Goal: Task Accomplishment & Management: Use online tool/utility

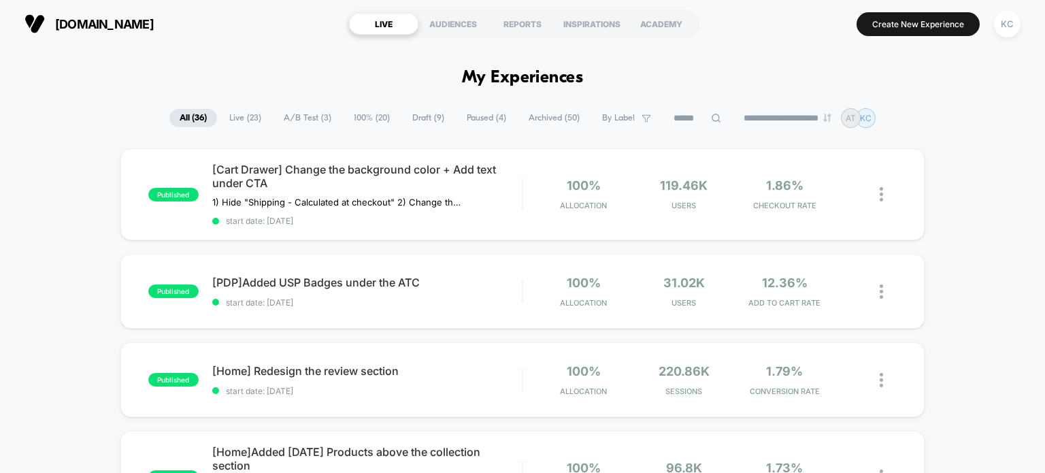
click at [346, 116] on span "100% ( 20 )" at bounding box center [372, 118] width 56 height 18
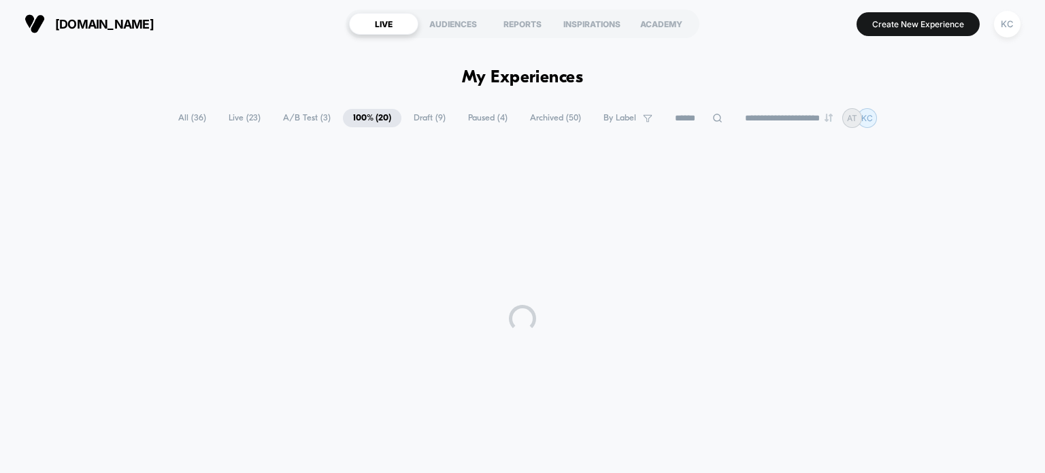
click at [305, 119] on span "A/B Test ( 3 )" at bounding box center [307, 118] width 68 height 18
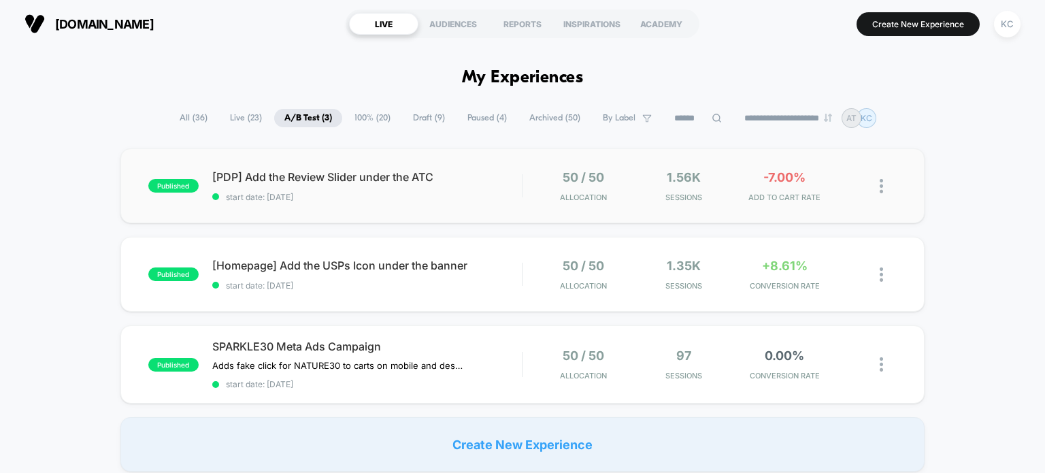
click at [408, 217] on div "published [PDP] Add the Review Slider under the ATC start date: [DATE] 50 / 50 …" at bounding box center [522, 185] width 805 height 75
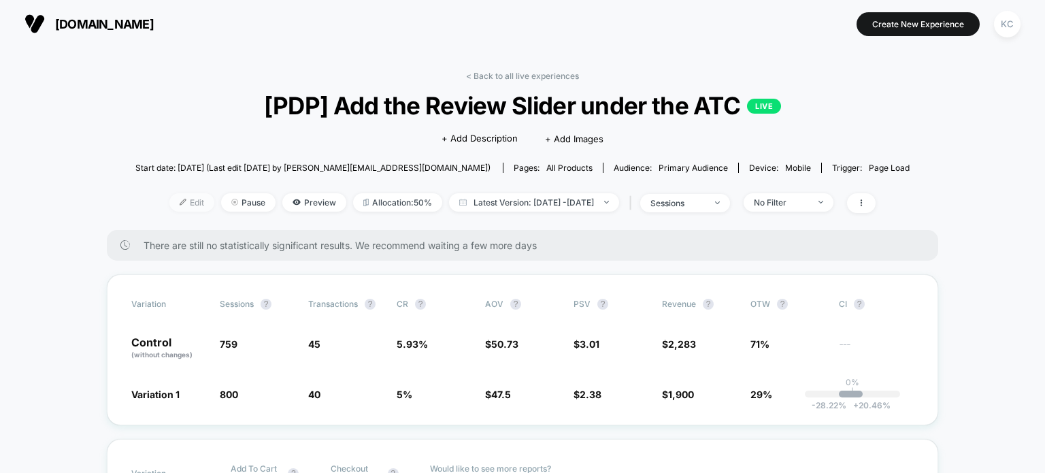
click at [180, 203] on img at bounding box center [183, 202] width 7 height 7
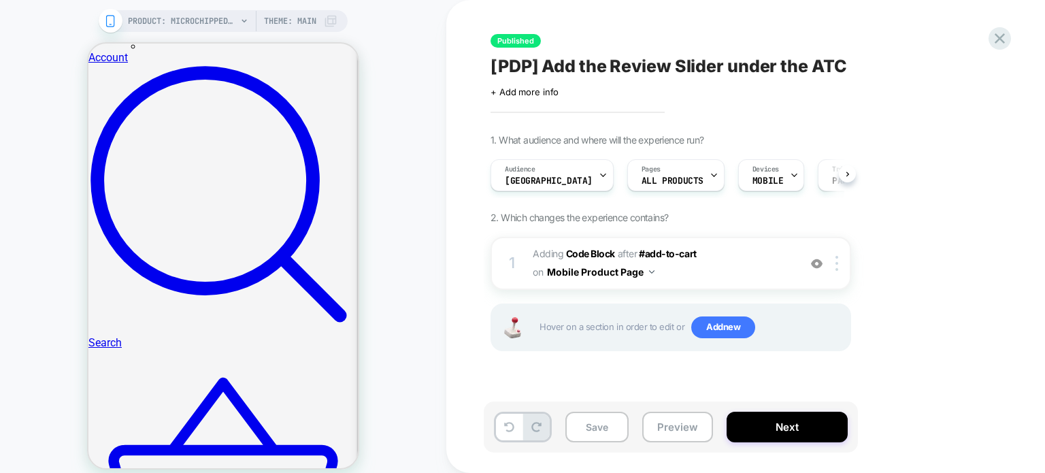
scroll to position [408, 0]
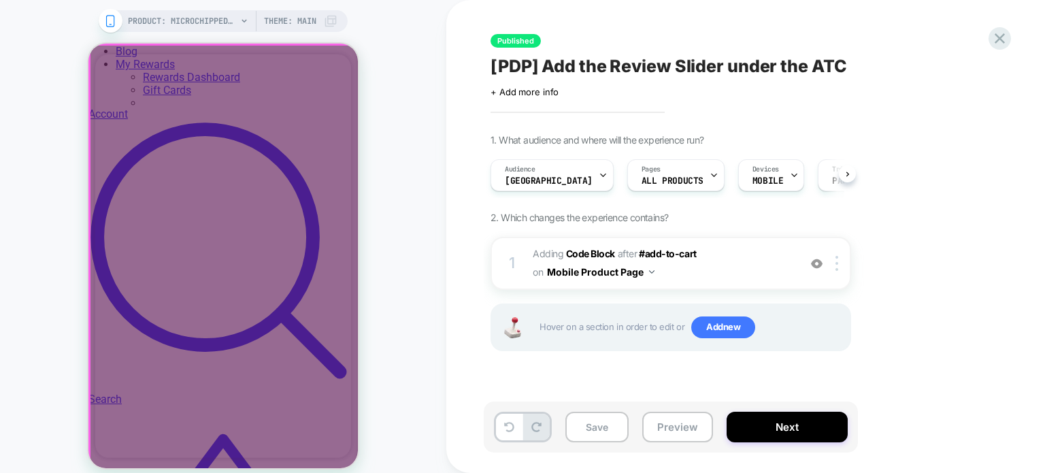
click at [333, 74] on div at bounding box center [225, 257] width 270 height 425
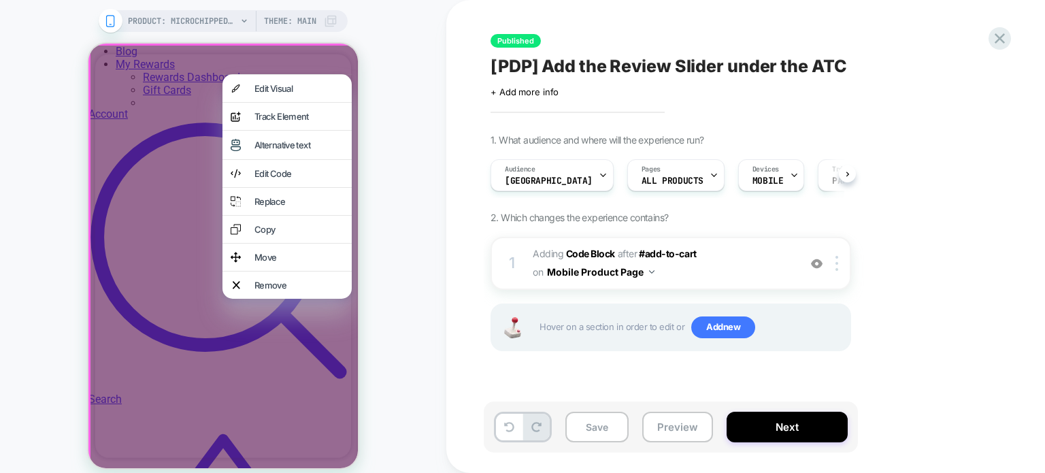
click at [414, 137] on div "PRODUCT: Microchipped Mini [tiny accessory for pet id tag cats and dogs add on …" at bounding box center [223, 245] width 446 height 463
click at [1000, 43] on icon at bounding box center [1000, 38] width 18 height 18
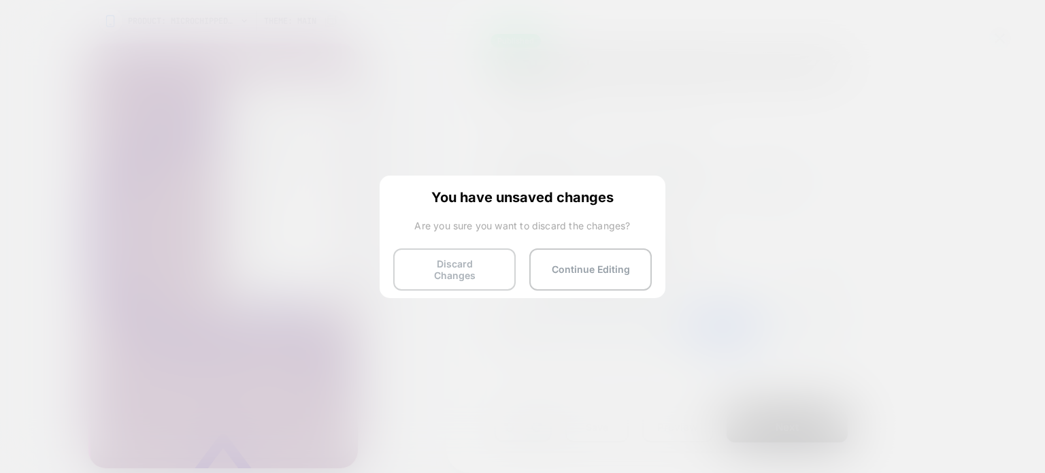
click at [469, 257] on button "Discard Changes" at bounding box center [454, 269] width 122 height 42
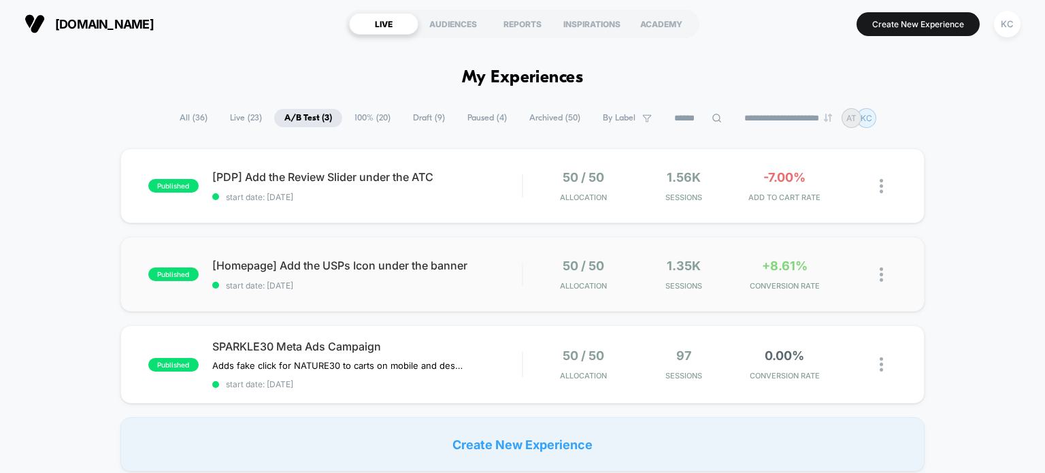
click at [441, 290] on div "published [Homepage] Add the USPs Icon under the banner start date: [DATE] 50 /…" at bounding box center [522, 274] width 805 height 75
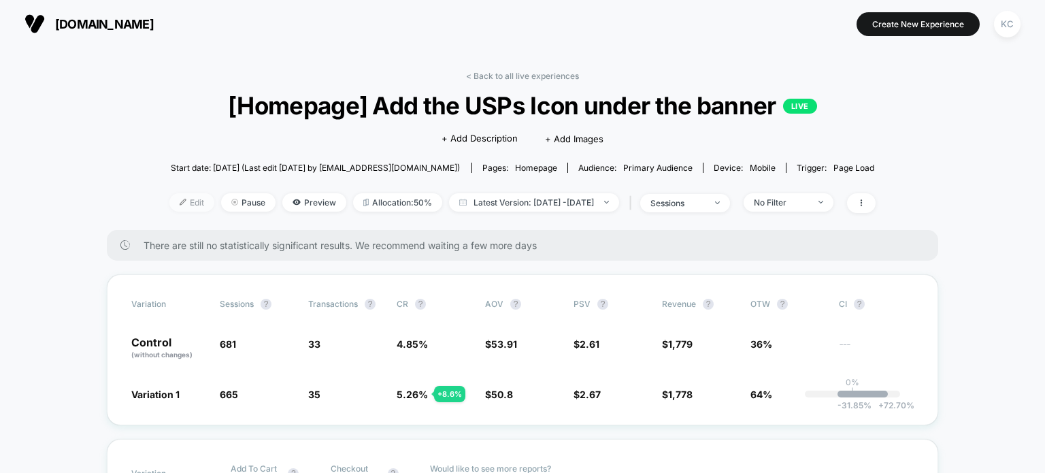
click at [177, 201] on span "Edit" at bounding box center [191, 202] width 45 height 18
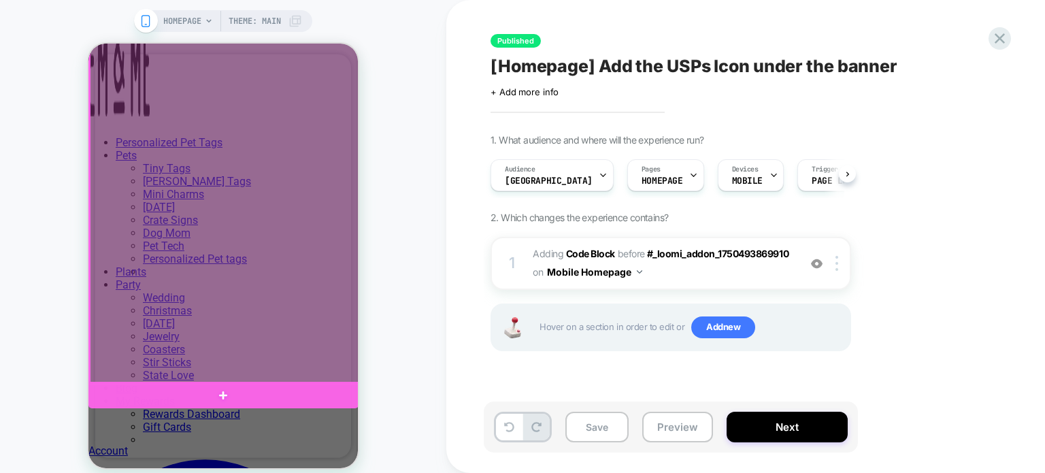
scroll to position [272, 0]
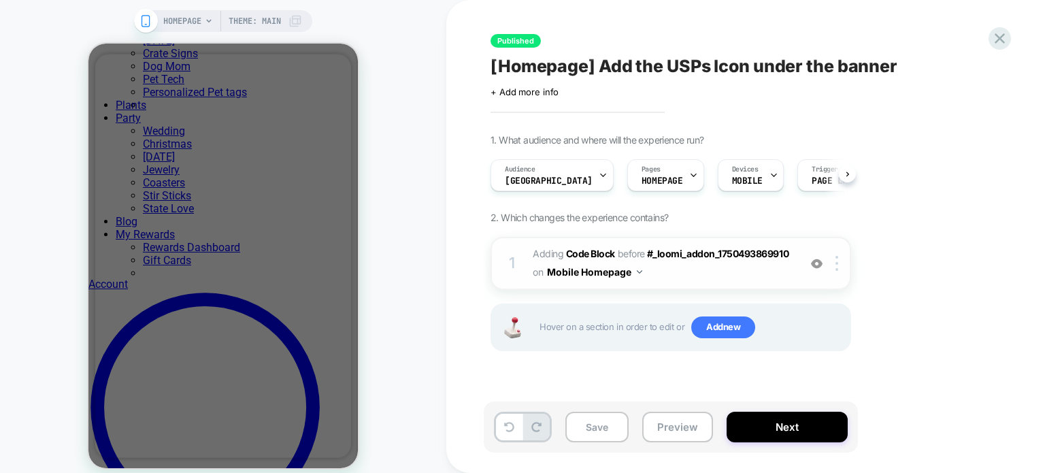
click at [673, 270] on span "Adding Code Block BEFORE #_loomi_addon_1750493869910 #_loomi_addon_[PHONE_NUMBE…" at bounding box center [662, 263] width 259 height 37
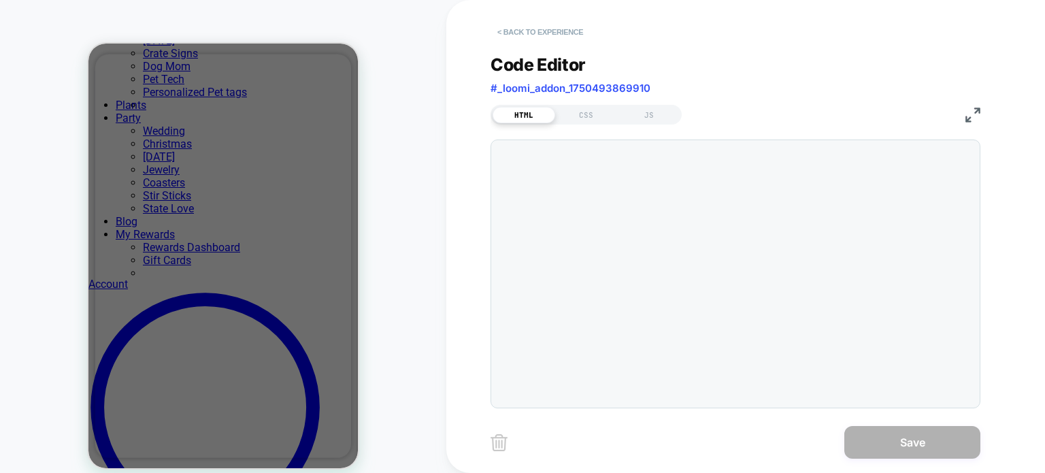
click at [499, 31] on button "< Back to experience" at bounding box center [539, 32] width 99 height 22
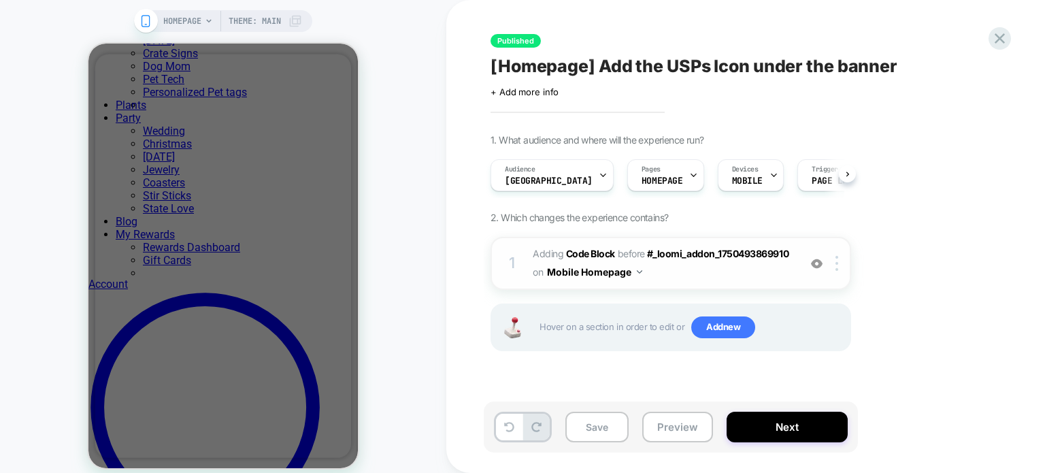
scroll to position [0, 0]
click at [837, 263] on img at bounding box center [836, 263] width 3 height 15
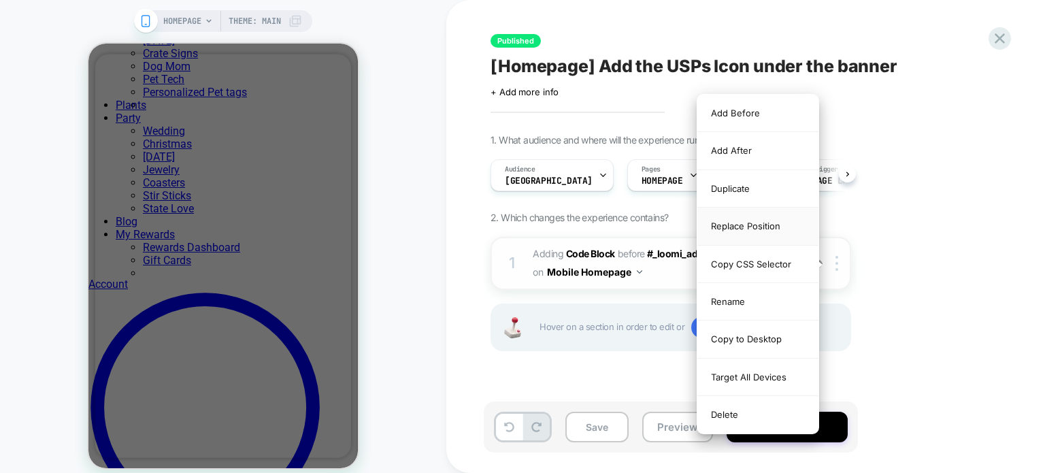
click at [792, 226] on div "Replace Position" at bounding box center [757, 225] width 121 height 37
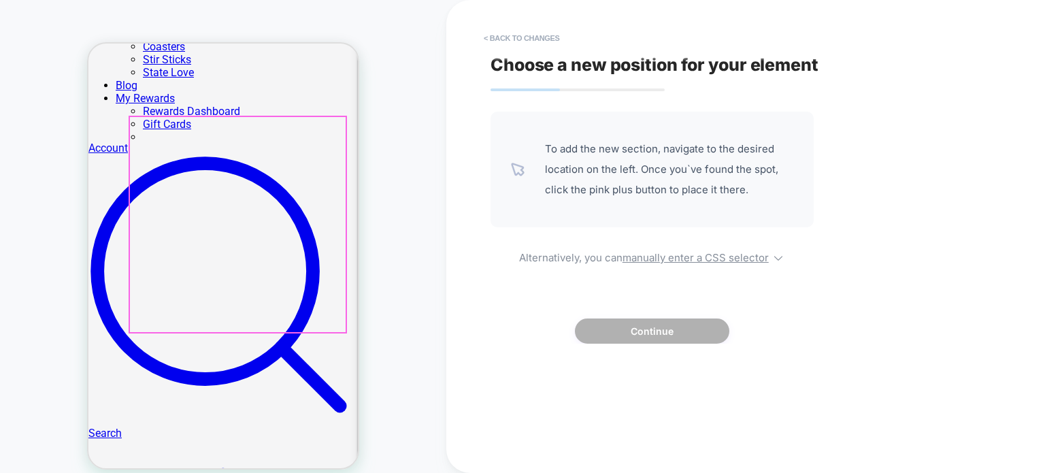
scroll to position [272, 0]
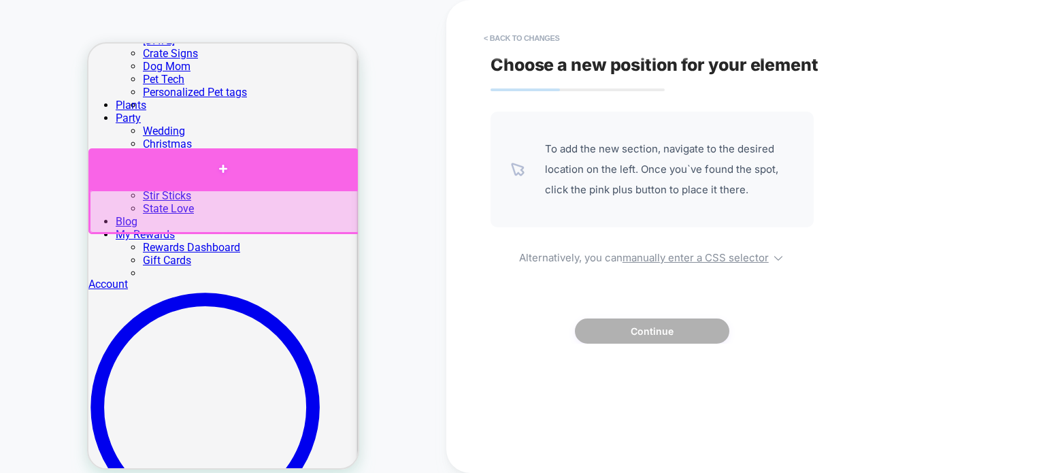
click at [267, 175] on div at bounding box center [223, 168] width 270 height 41
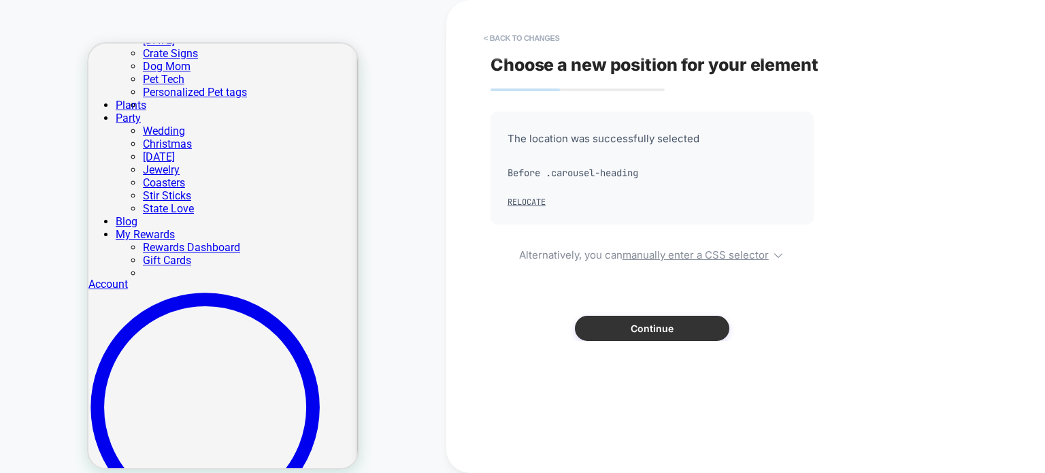
click at [644, 331] on button "Continue" at bounding box center [652, 328] width 154 height 25
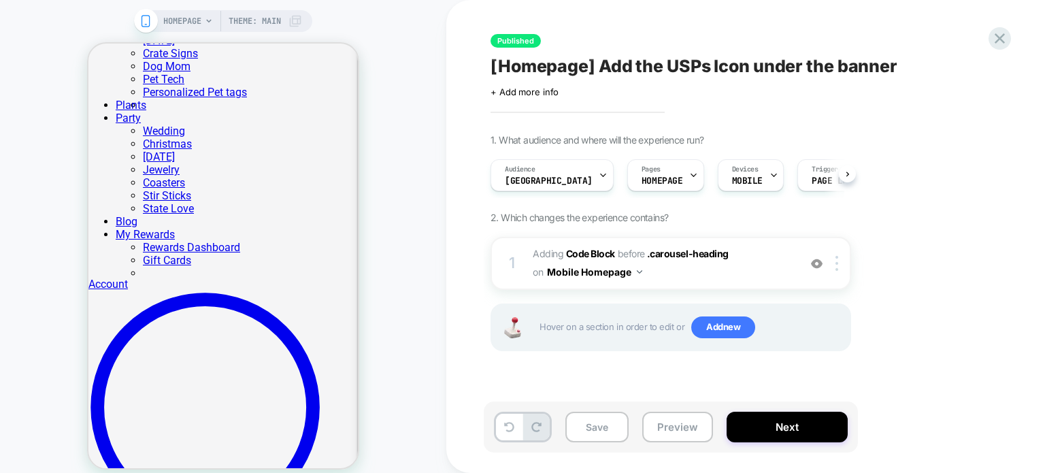
click at [644, 331] on span "Hover on a section in order to edit or Add new" at bounding box center [690, 327] width 303 height 22
click at [834, 269] on div at bounding box center [839, 263] width 22 height 15
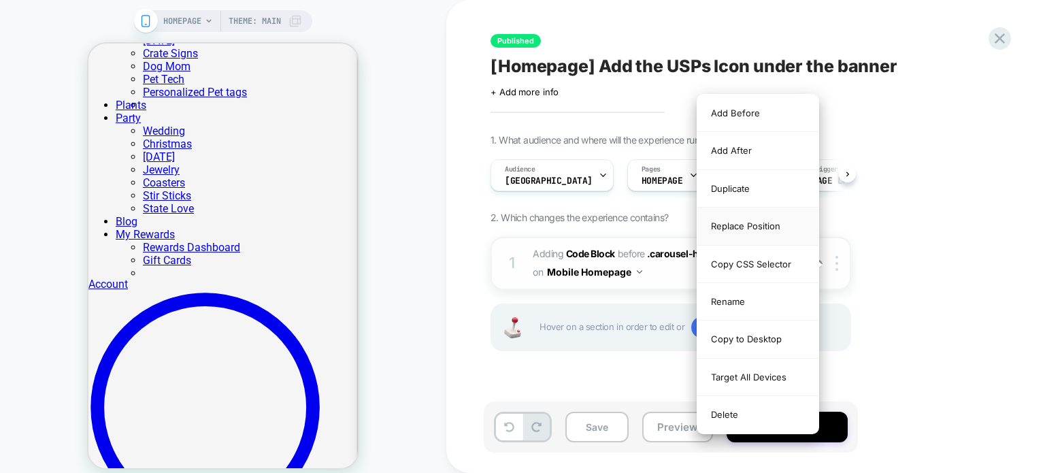
click at [767, 230] on div "Replace Position" at bounding box center [757, 225] width 121 height 37
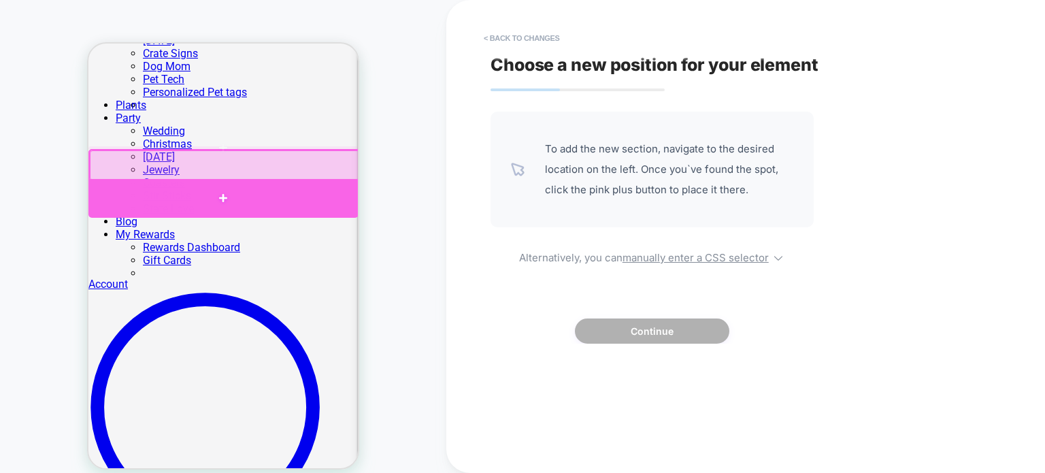
click at [324, 191] on div at bounding box center [223, 198] width 270 height 39
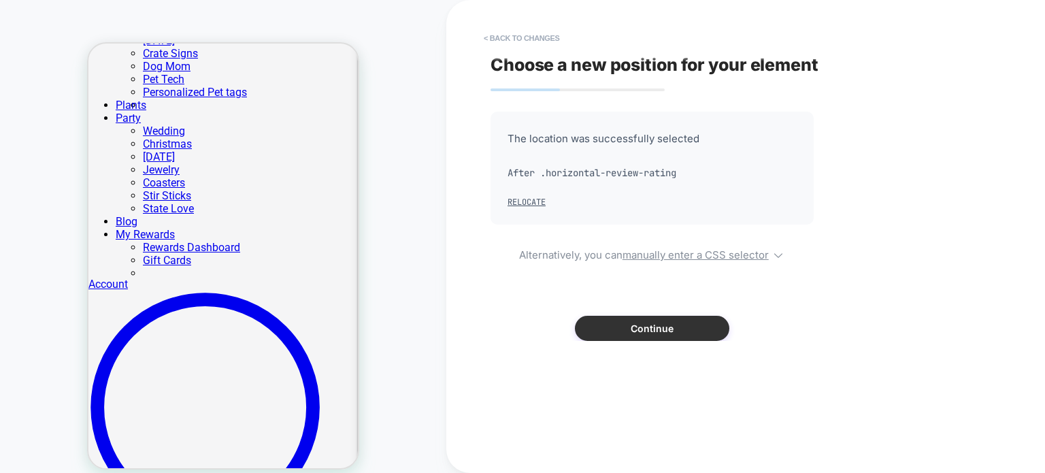
click at [678, 323] on button "Continue" at bounding box center [652, 328] width 154 height 25
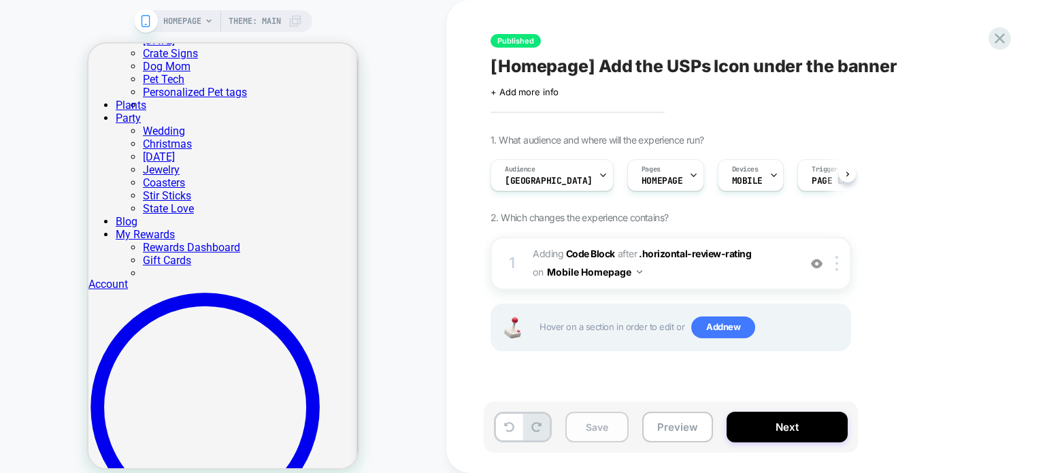
click at [610, 424] on button "Save" at bounding box center [596, 427] width 63 height 31
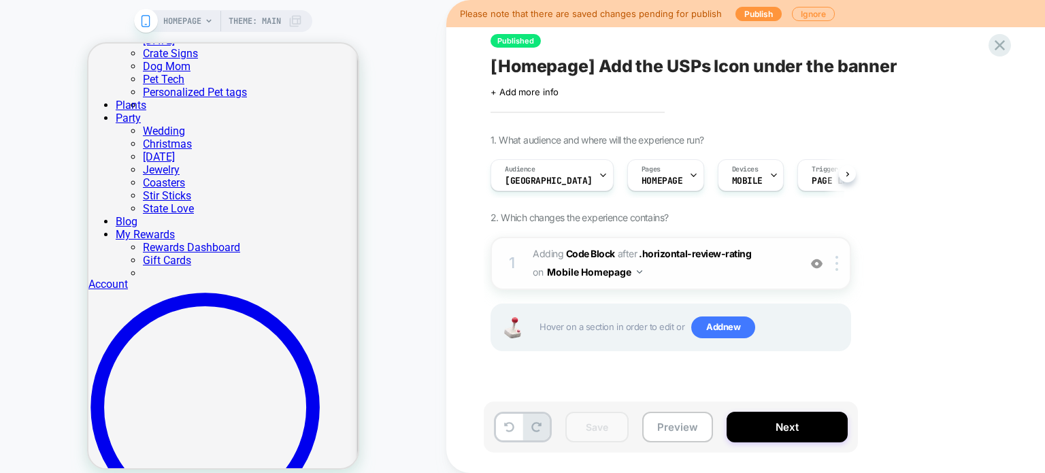
click at [732, 266] on span "Adding Code Block AFTER .horizontal-review-rating .horizontal-review-rating on …" at bounding box center [662, 263] width 259 height 37
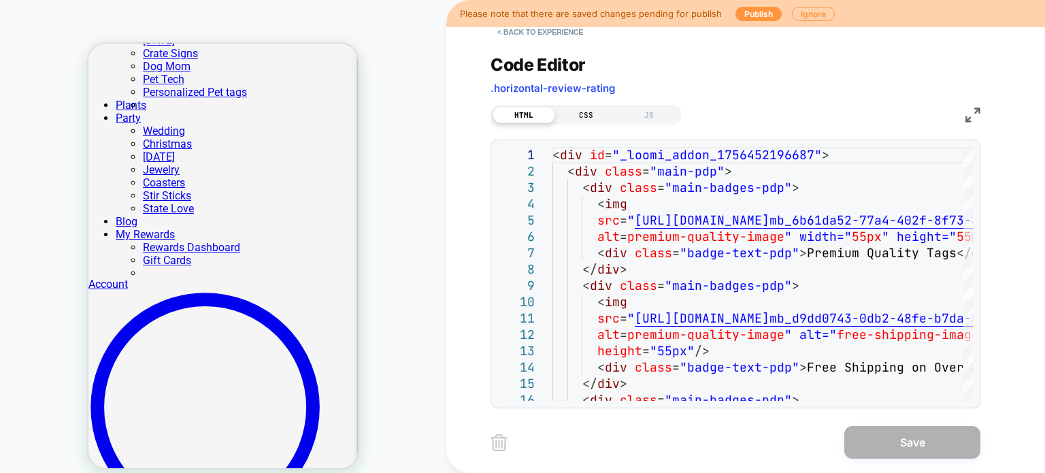
click at [586, 117] on div "CSS" at bounding box center [586, 115] width 63 height 16
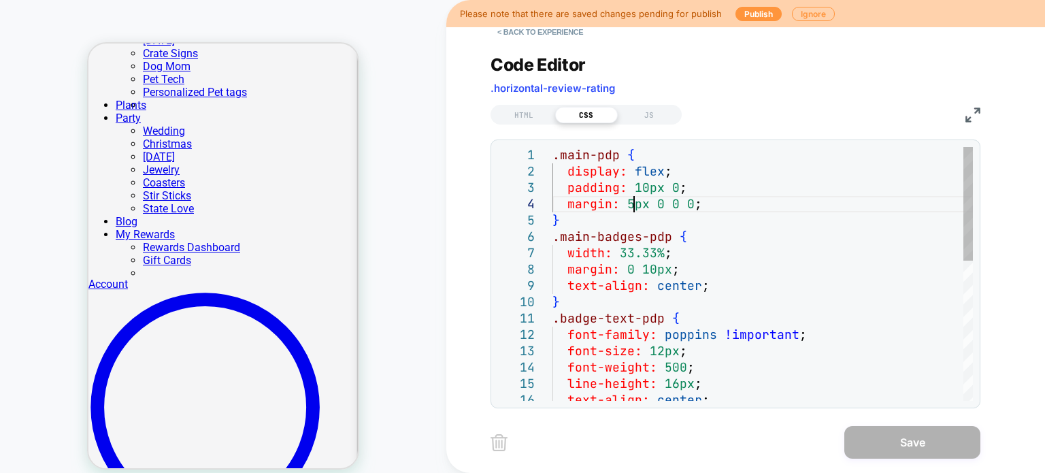
click at [635, 205] on div ".main-pdp { display: flex ; padding: 10px 0 ; margin: 5px 0 0 0 ; } .main-badge…" at bounding box center [762, 429] width 420 height 564
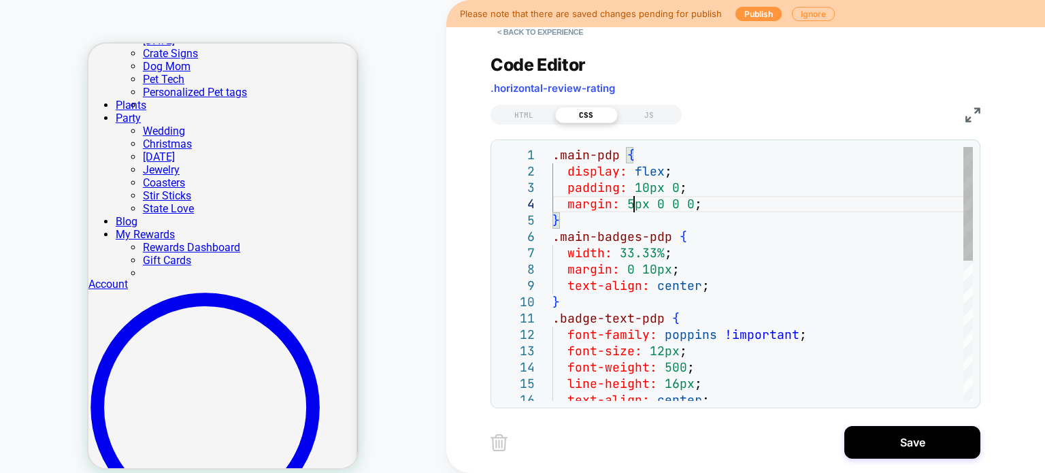
scroll to position [48, 80]
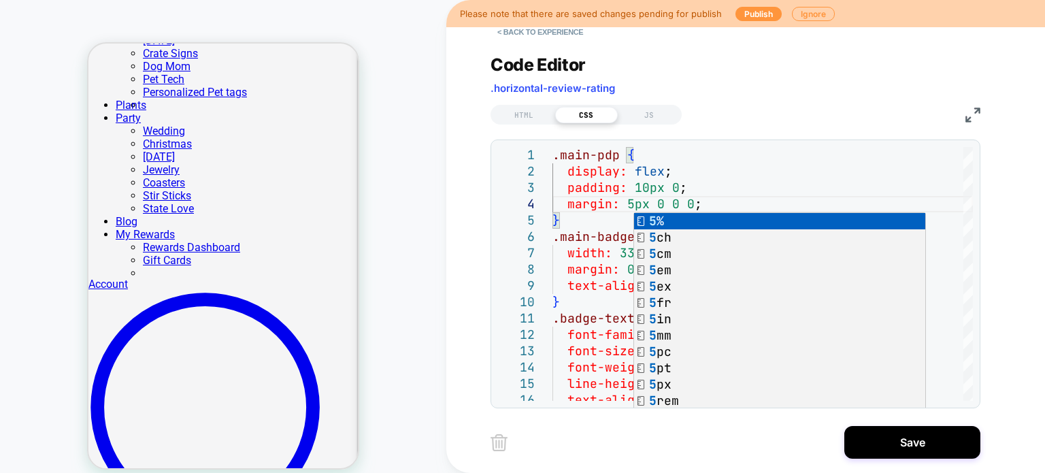
type textarea "**********"
click at [460, 278] on div "**********" at bounding box center [745, 236] width 599 height 473
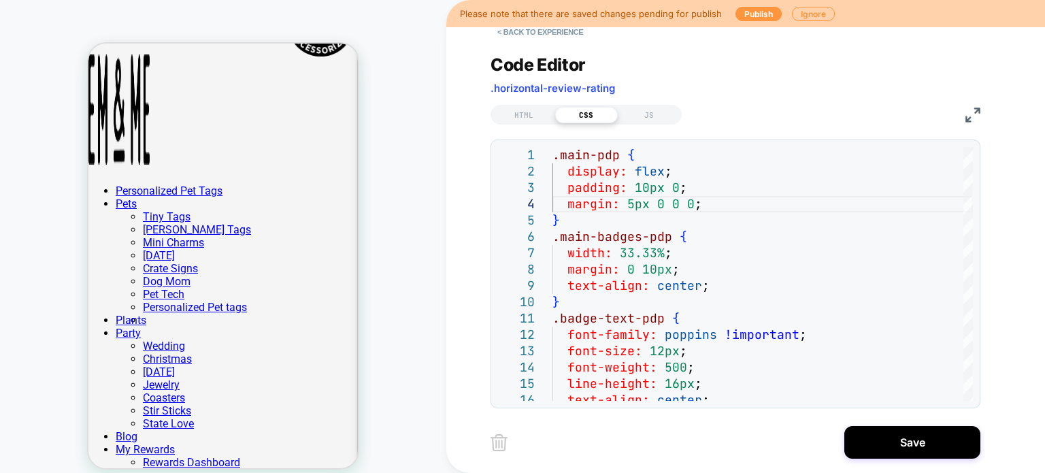
scroll to position [204, 0]
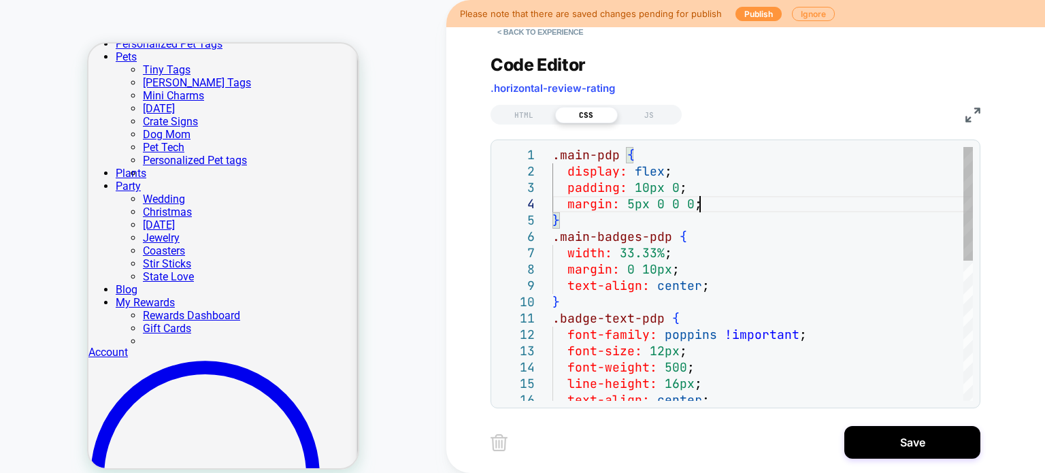
click at [737, 205] on div "line-height: 16px ; text-align: center ; font-size: 12px ; font-weight: 500 ; .…" at bounding box center [762, 429] width 420 height 564
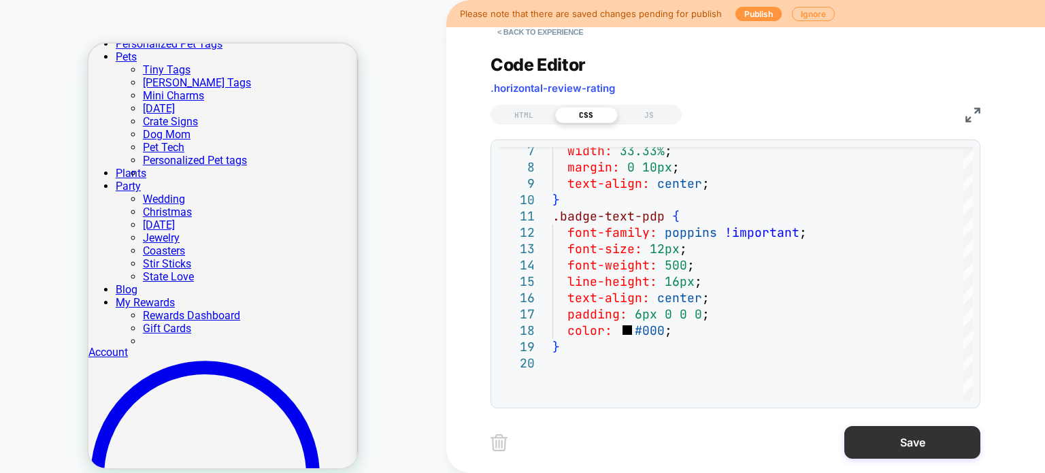
click at [915, 438] on button "Save" at bounding box center [912, 442] width 136 height 33
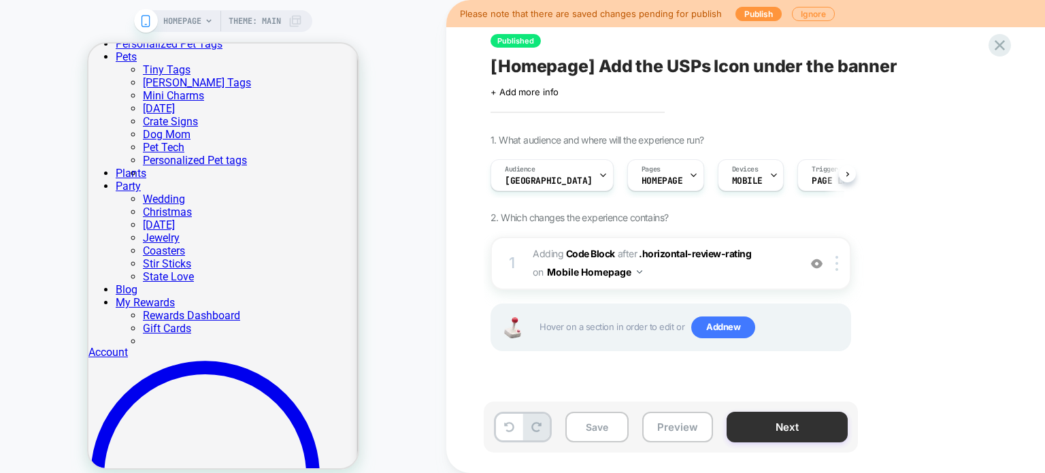
scroll to position [0, 0]
click at [591, 424] on button "Save" at bounding box center [596, 427] width 63 height 31
click at [809, 433] on button "Next" at bounding box center [787, 427] width 121 height 31
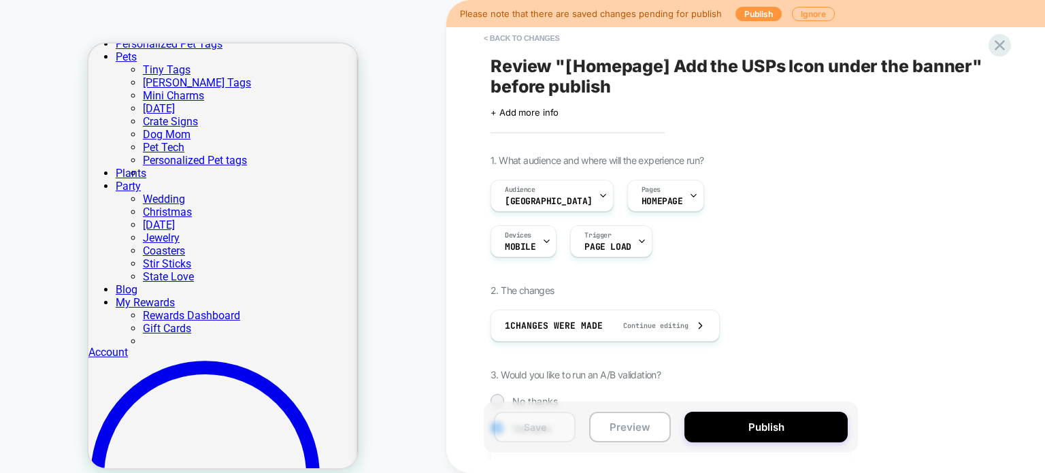
scroll to position [0, 1]
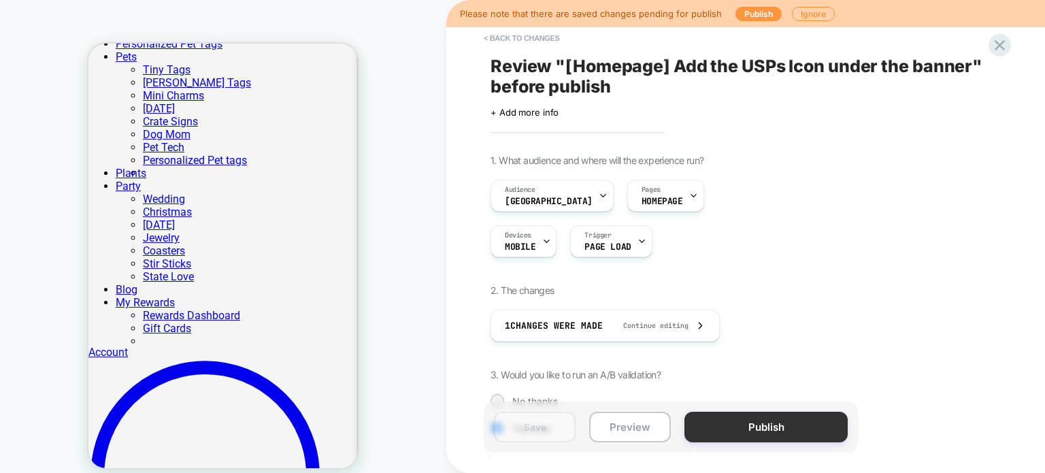
click at [762, 416] on button "Publish" at bounding box center [765, 427] width 163 height 31
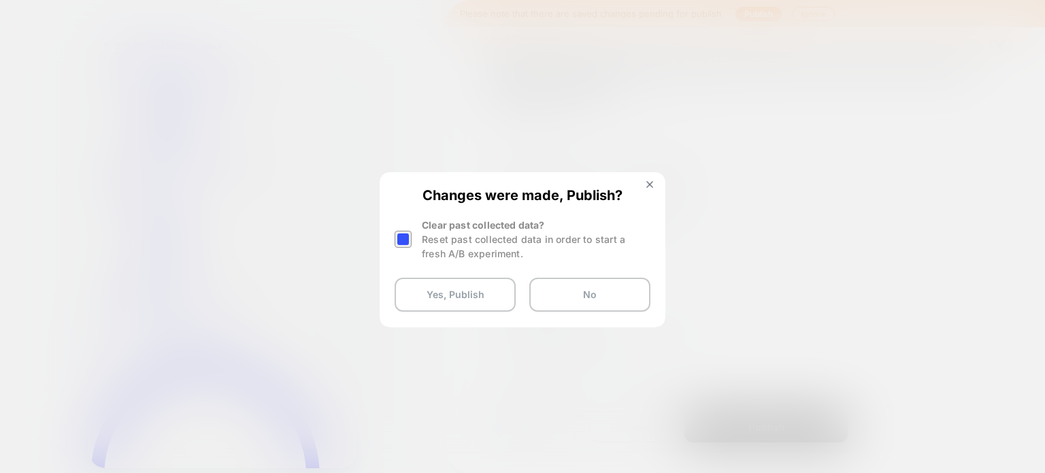
click at [396, 241] on div at bounding box center [403, 239] width 17 height 17
click at [408, 239] on div at bounding box center [403, 239] width 17 height 17
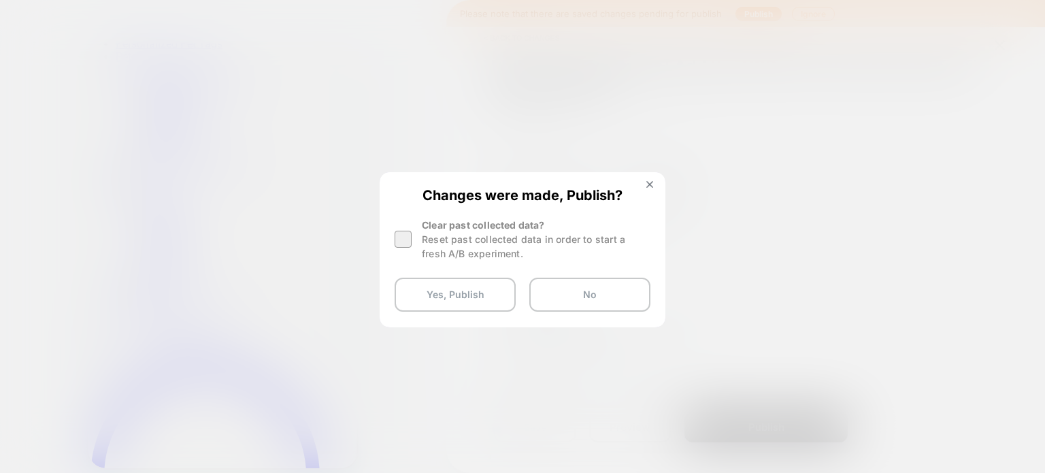
click at [408, 239] on div at bounding box center [403, 239] width 17 height 17
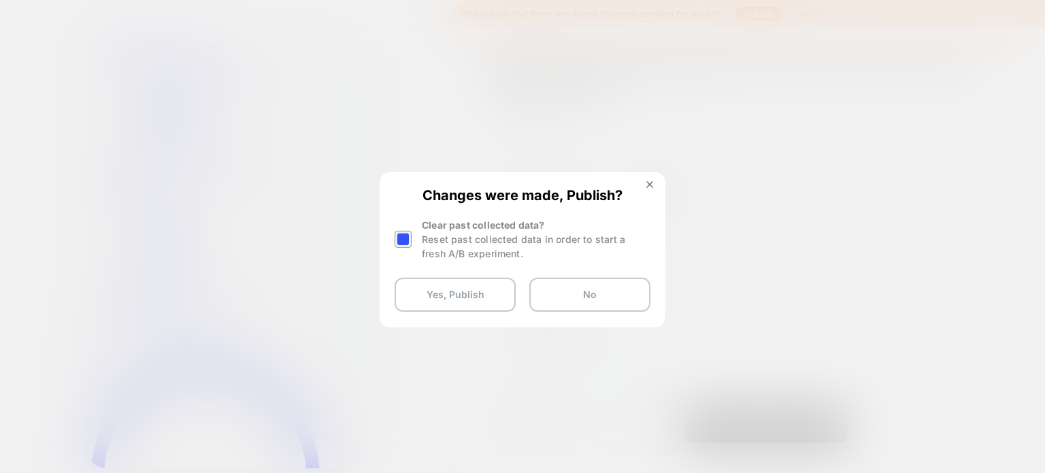
click at [408, 239] on div at bounding box center [403, 239] width 17 height 17
click at [449, 306] on button "Yes, Publish" at bounding box center [455, 295] width 121 height 34
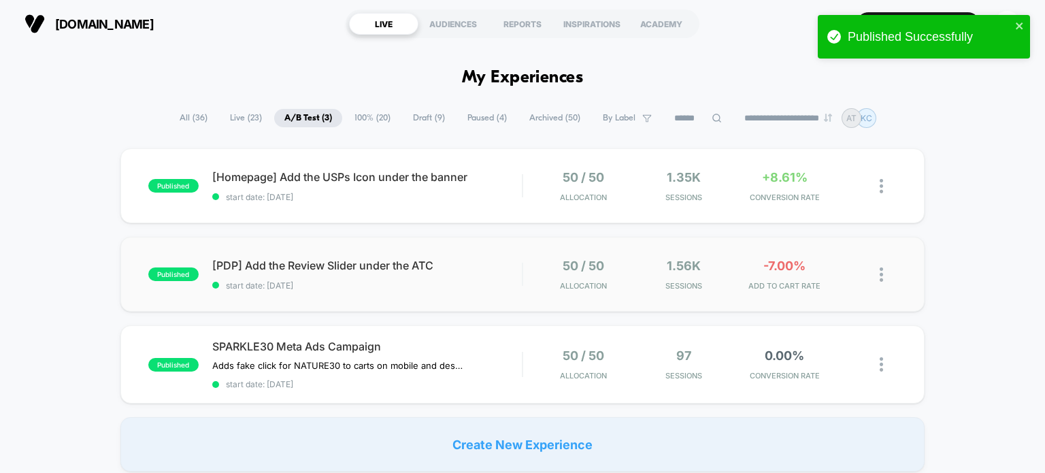
click at [463, 299] on div "published [PDP] Add the Review Slider under the ATC start date: [DATE] 50 / 50 …" at bounding box center [522, 274] width 805 height 75
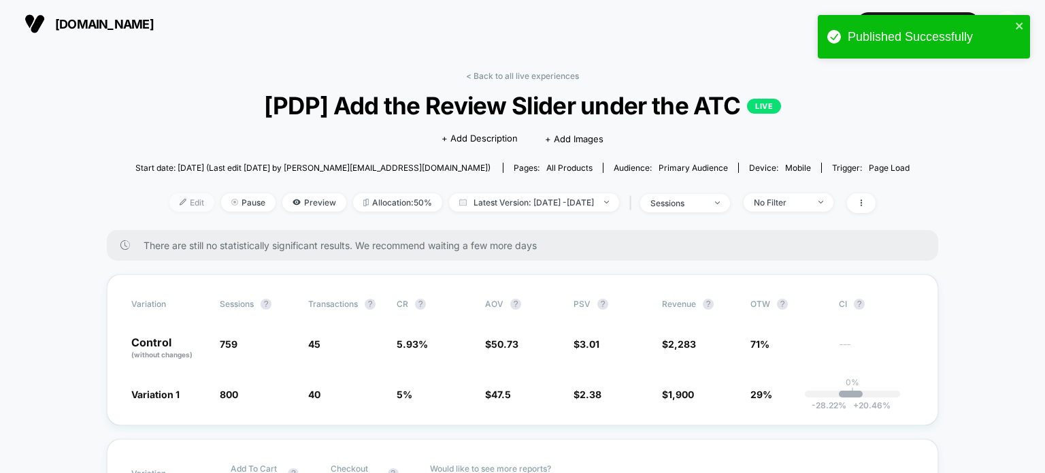
click at [173, 199] on span "Edit" at bounding box center [191, 202] width 45 height 18
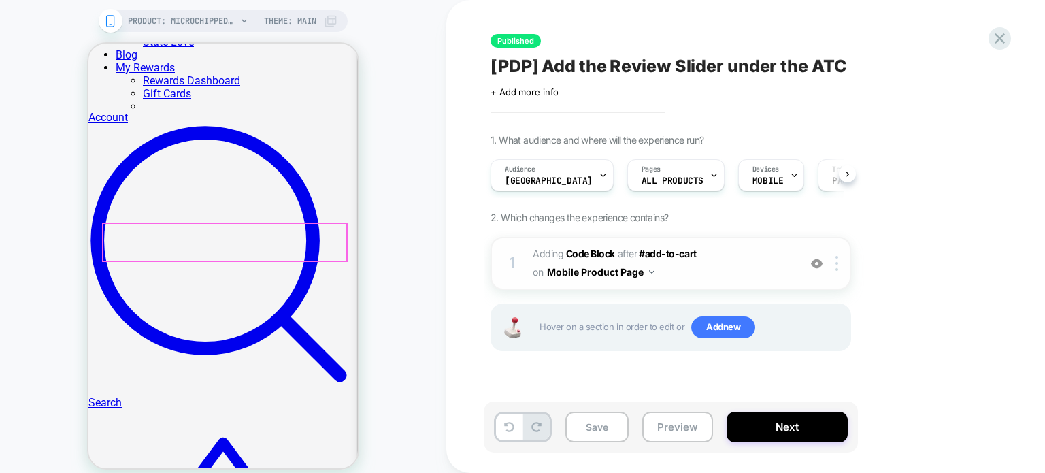
scroll to position [408, 0]
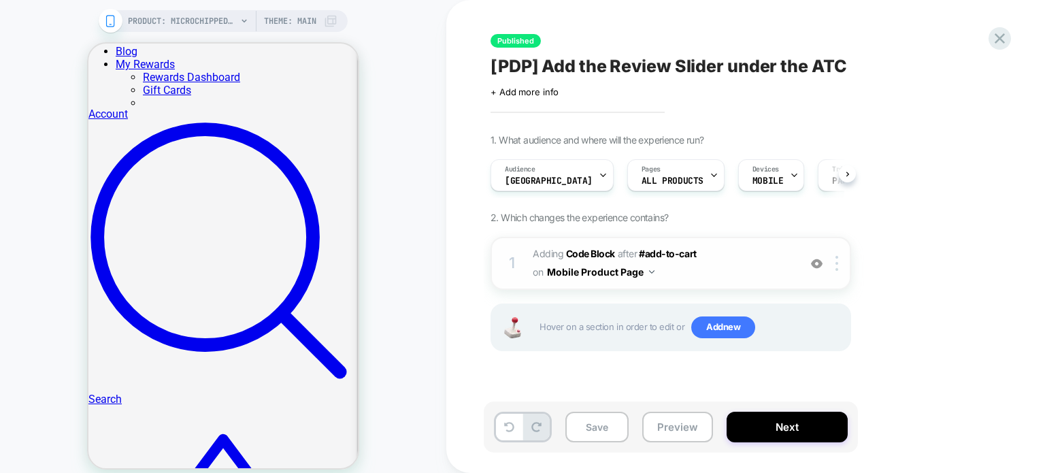
click at [704, 284] on div "1 Adding Code Block AFTER #add-to-cart #add-to-cart on Mobile Product Page Add …" at bounding box center [670, 263] width 361 height 53
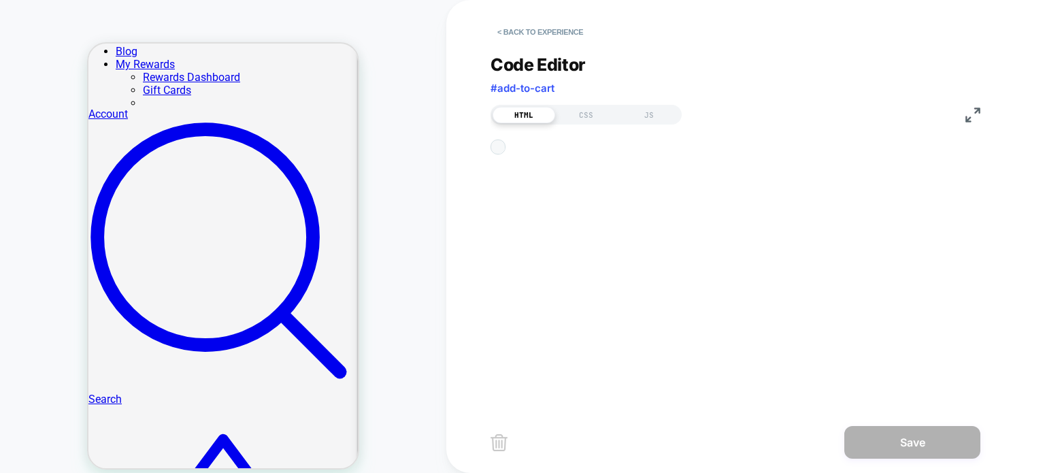
scroll to position [0, 0]
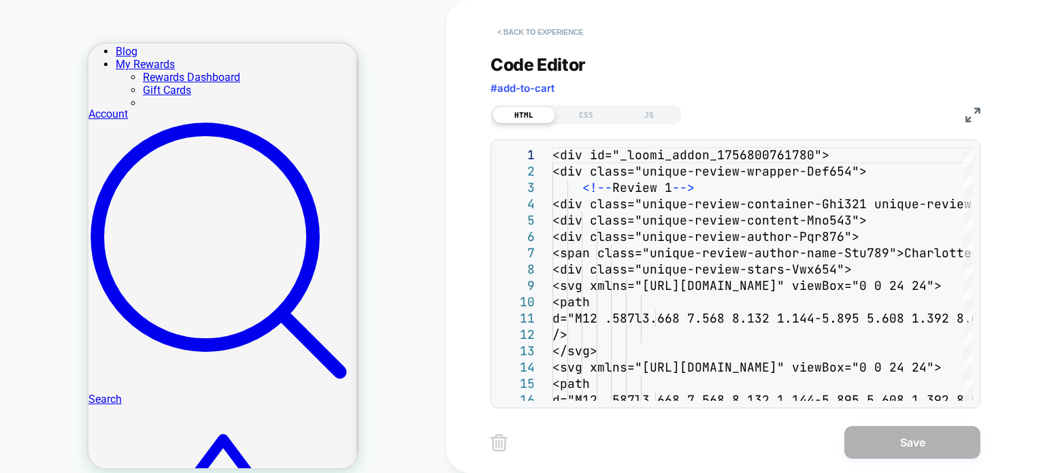
click at [505, 36] on button "< Back to experience" at bounding box center [539, 32] width 99 height 22
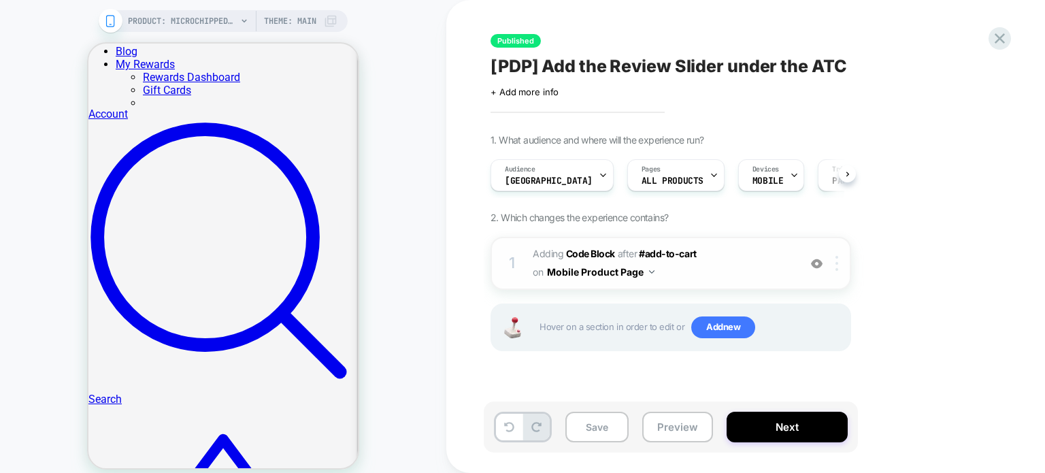
click at [835, 269] on img at bounding box center [836, 263] width 3 height 15
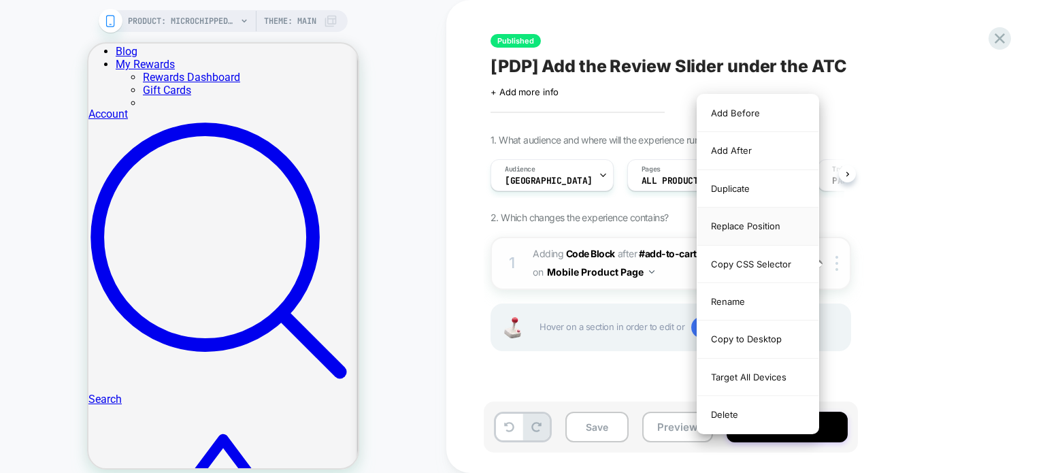
click at [780, 227] on div "Replace Position" at bounding box center [757, 225] width 121 height 37
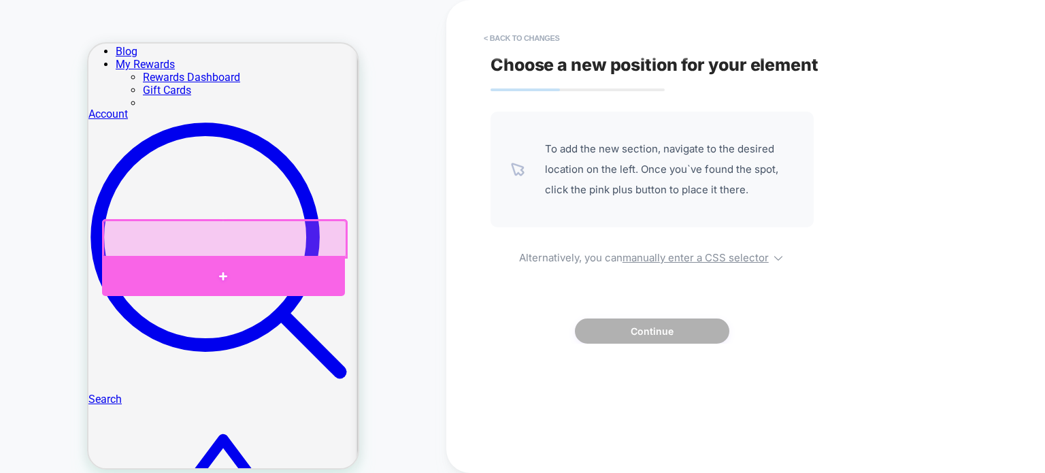
click at [238, 269] on div at bounding box center [223, 276] width 243 height 40
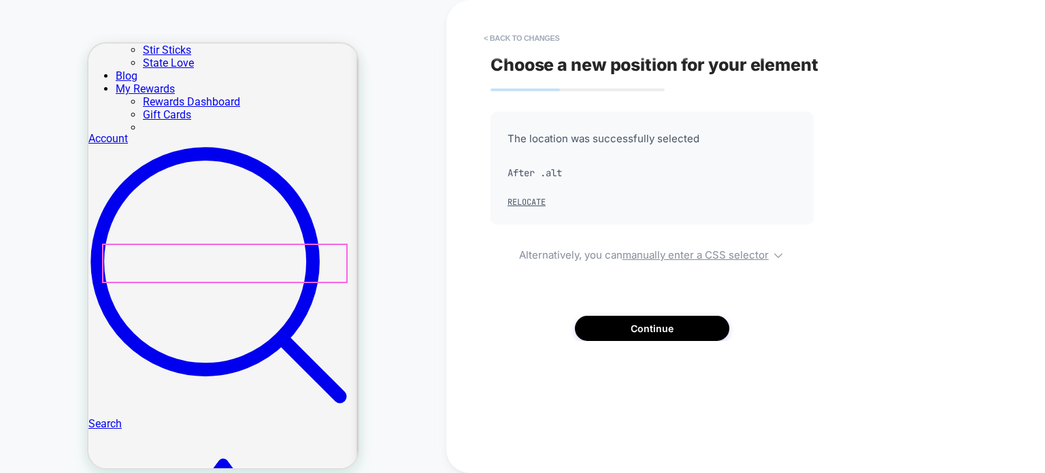
scroll to position [408, 0]
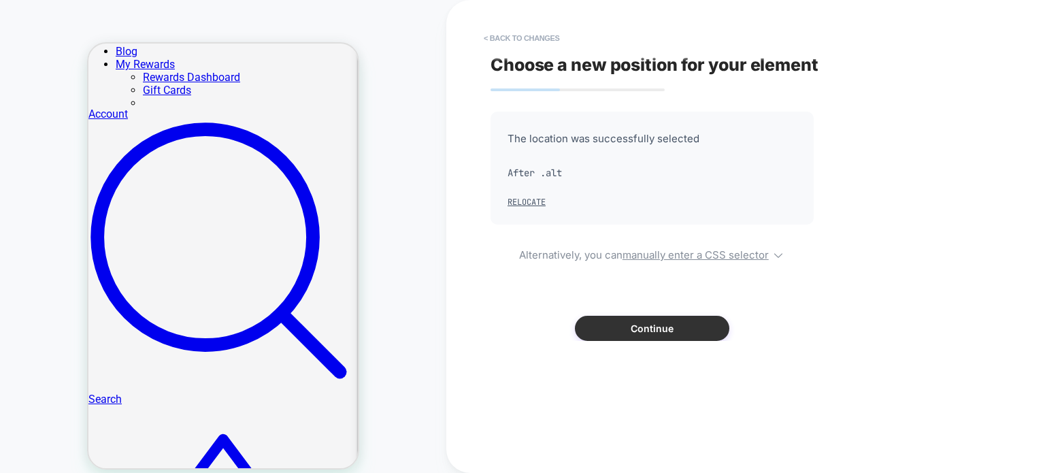
click at [664, 328] on button "Continue" at bounding box center [652, 328] width 154 height 25
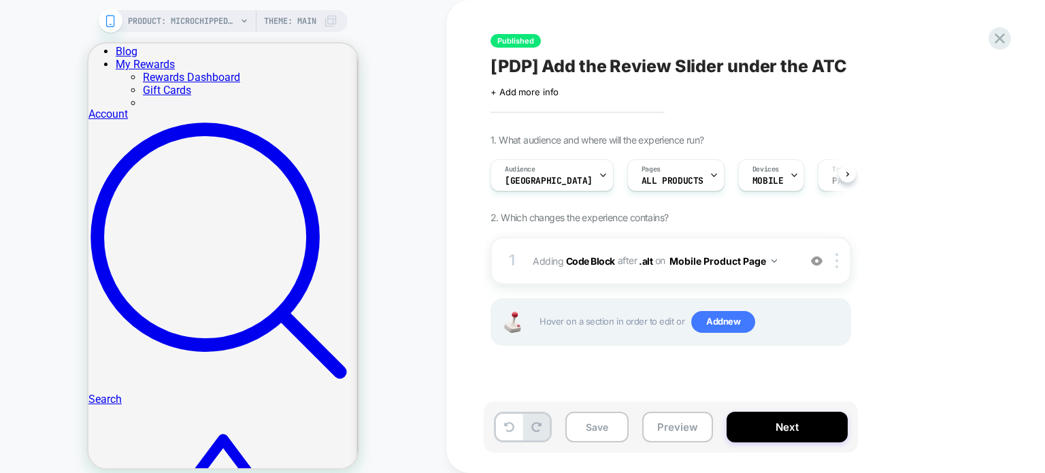
scroll to position [0, 0]
click at [612, 425] on button "Save" at bounding box center [596, 427] width 63 height 31
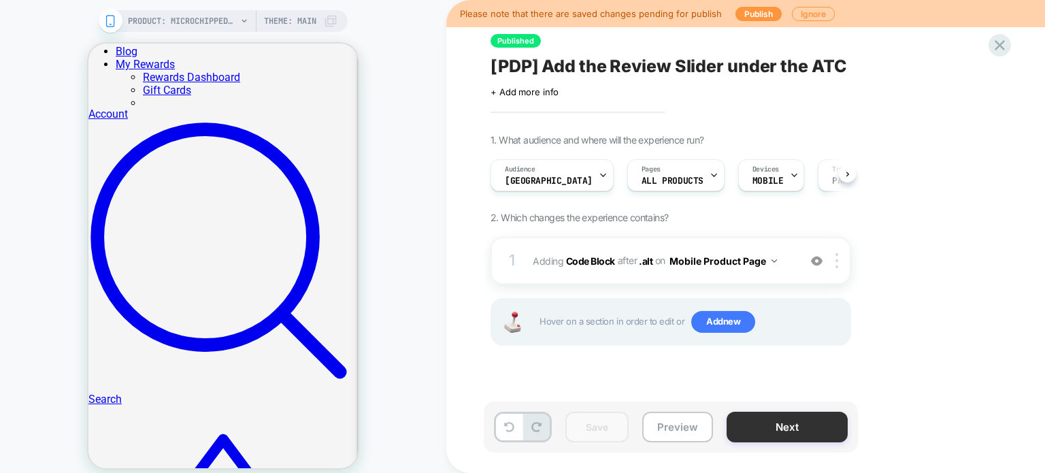
click at [762, 420] on button "Next" at bounding box center [787, 427] width 121 height 31
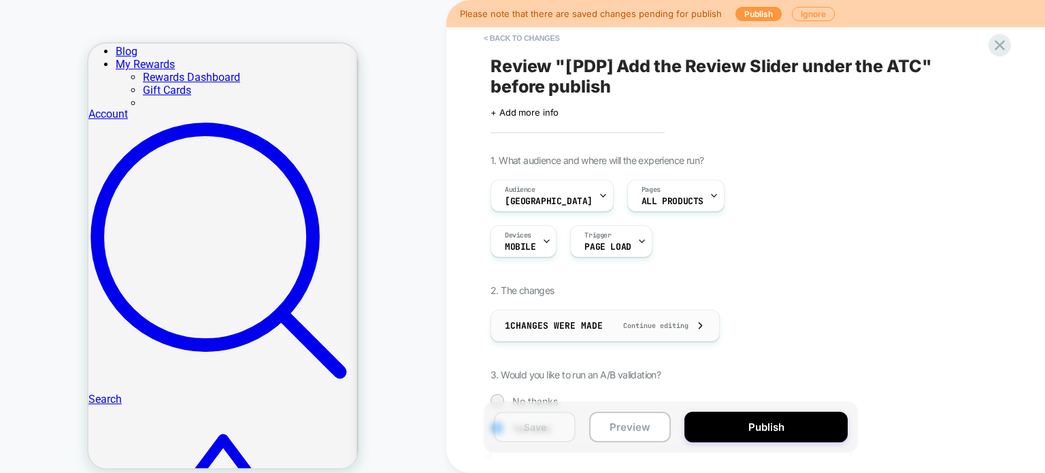
scroll to position [0, 1]
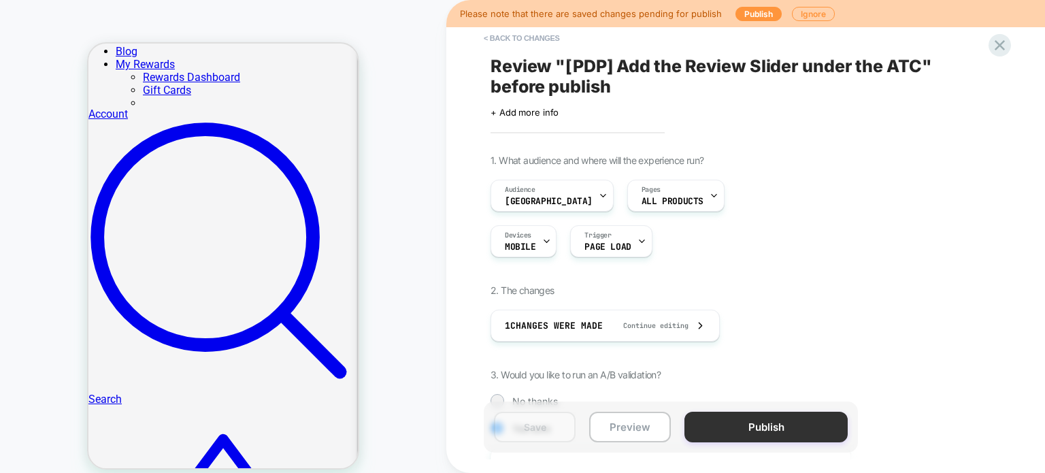
click at [756, 431] on button "Publish" at bounding box center [765, 427] width 163 height 31
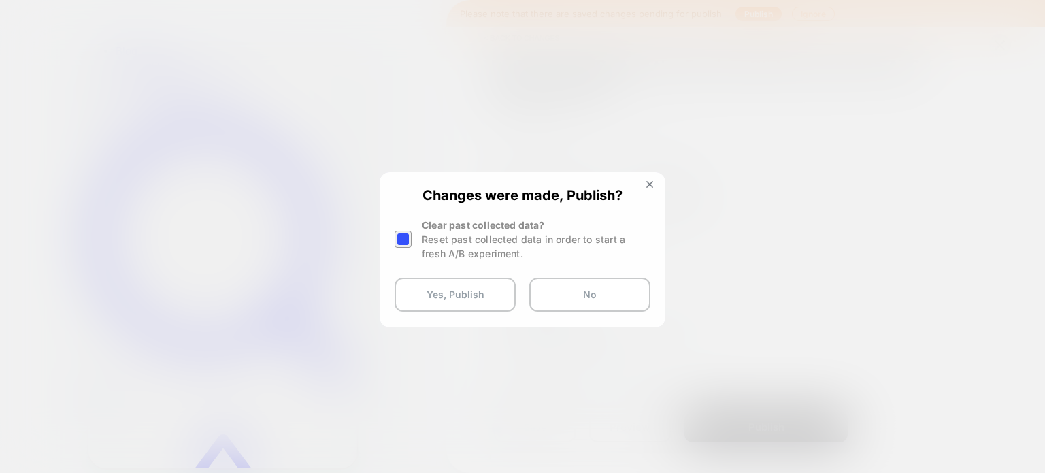
click at [405, 238] on div at bounding box center [403, 239] width 17 height 17
click at [445, 295] on button "Yes, Publish" at bounding box center [455, 295] width 121 height 34
